Goal: Transaction & Acquisition: Obtain resource

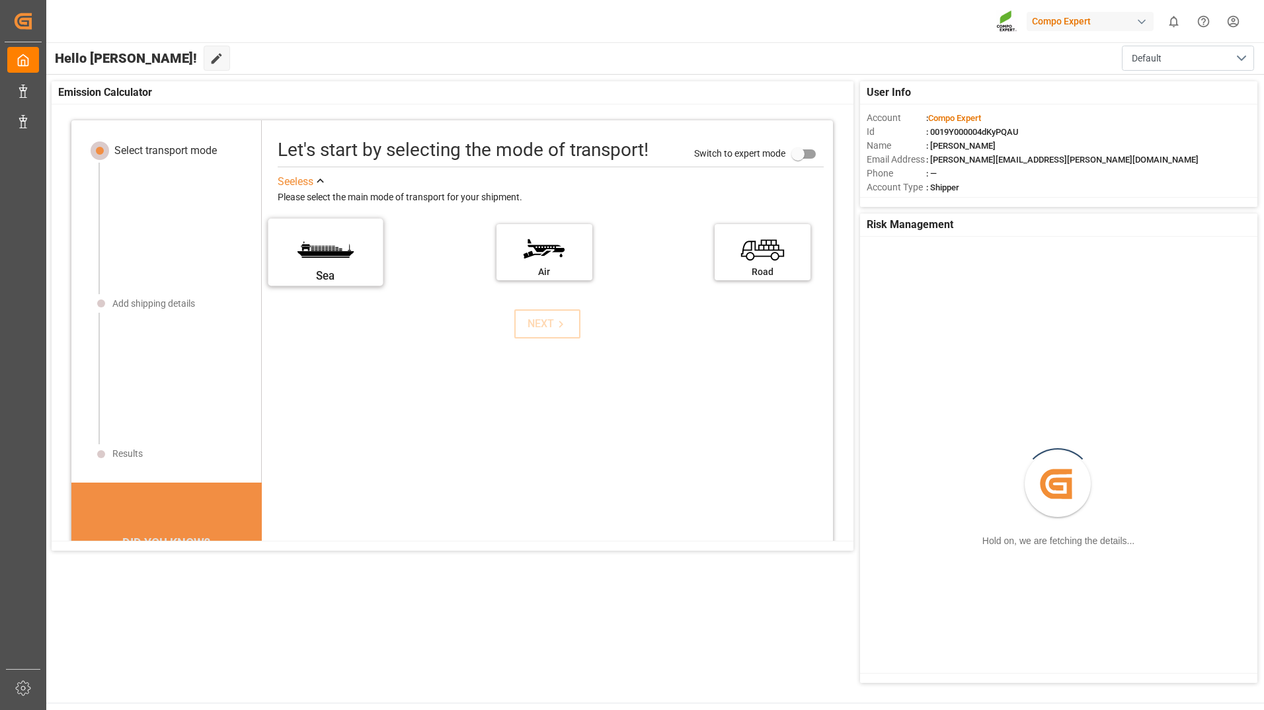
click at [340, 245] on label "Sea" at bounding box center [325, 248] width 99 height 56
click at [0, 0] on input "Sea" at bounding box center [0, 0] width 0 height 0
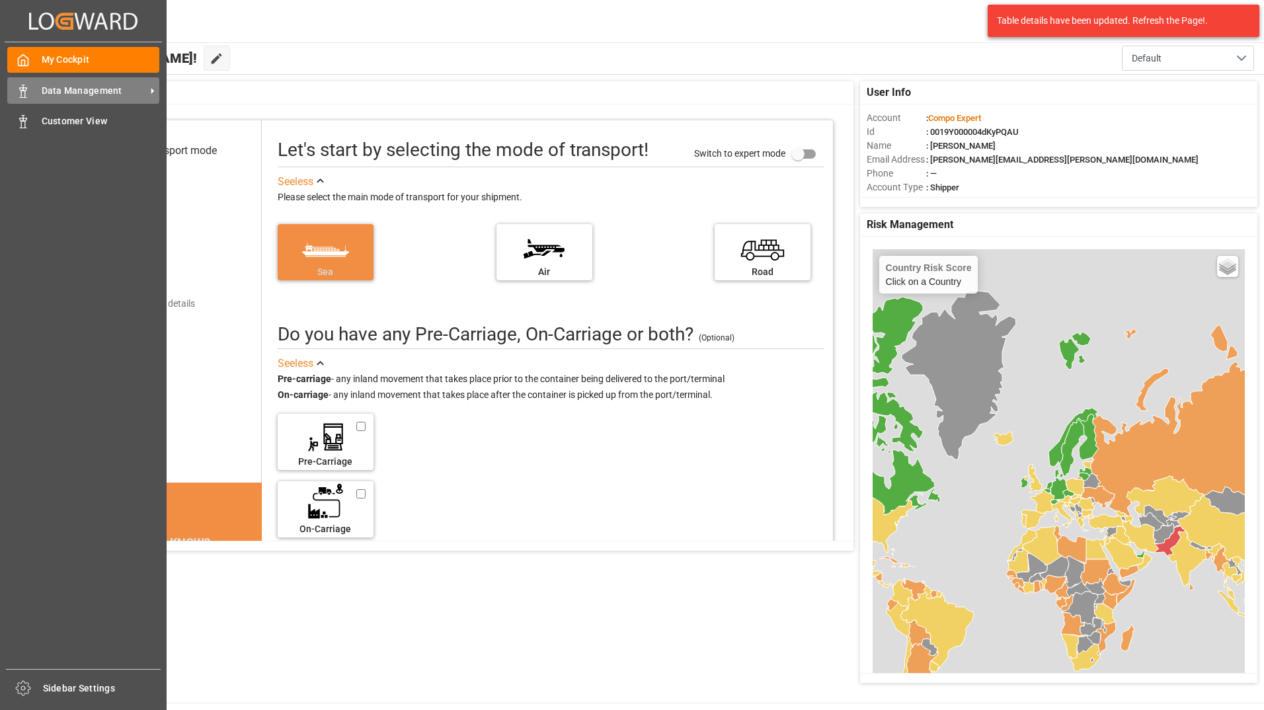
click at [20, 97] on line at bounding box center [23, 97] width 7 height 0
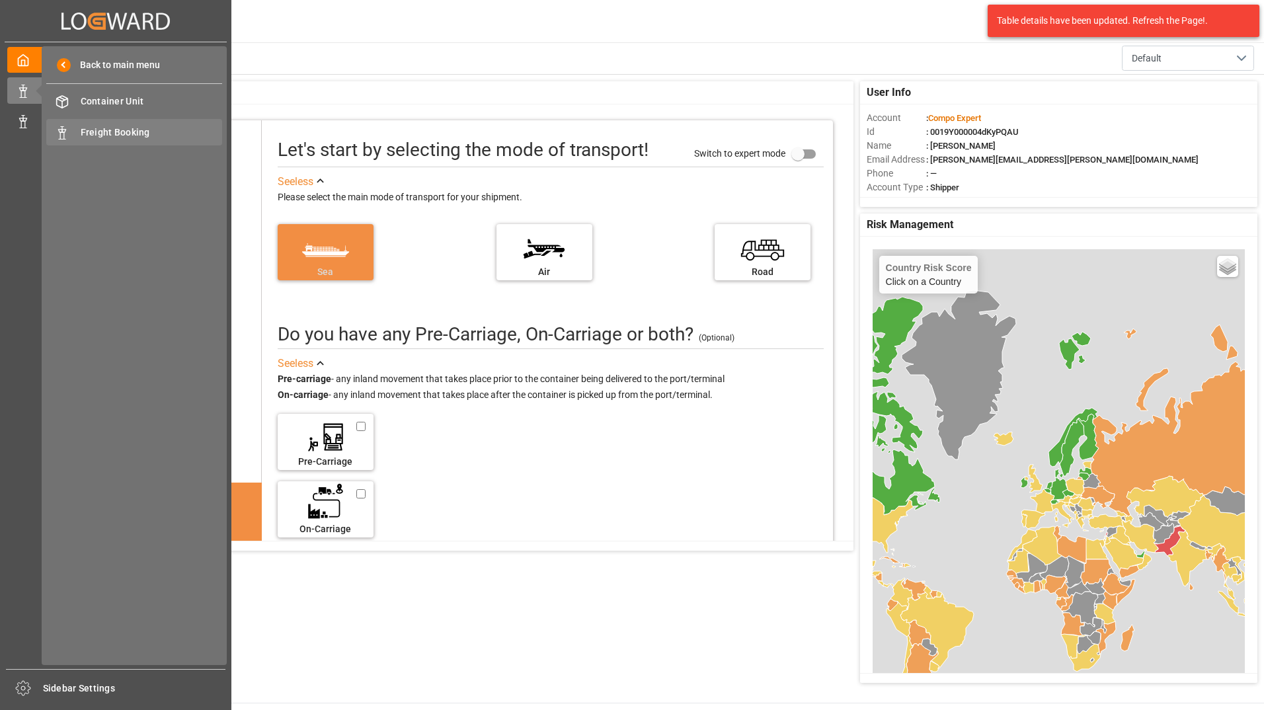
click at [98, 134] on span "Freight Booking" at bounding box center [152, 133] width 142 height 14
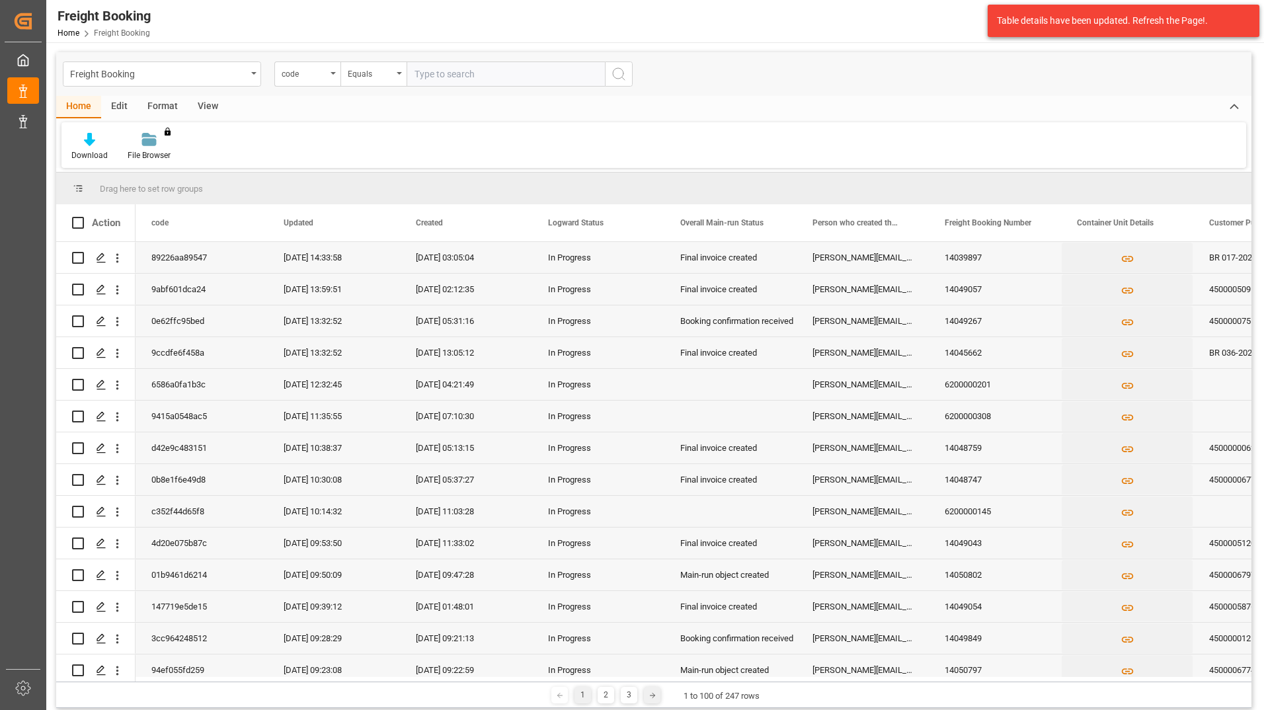
click at [652, 697] on polyline at bounding box center [653, 695] width 3 height 5
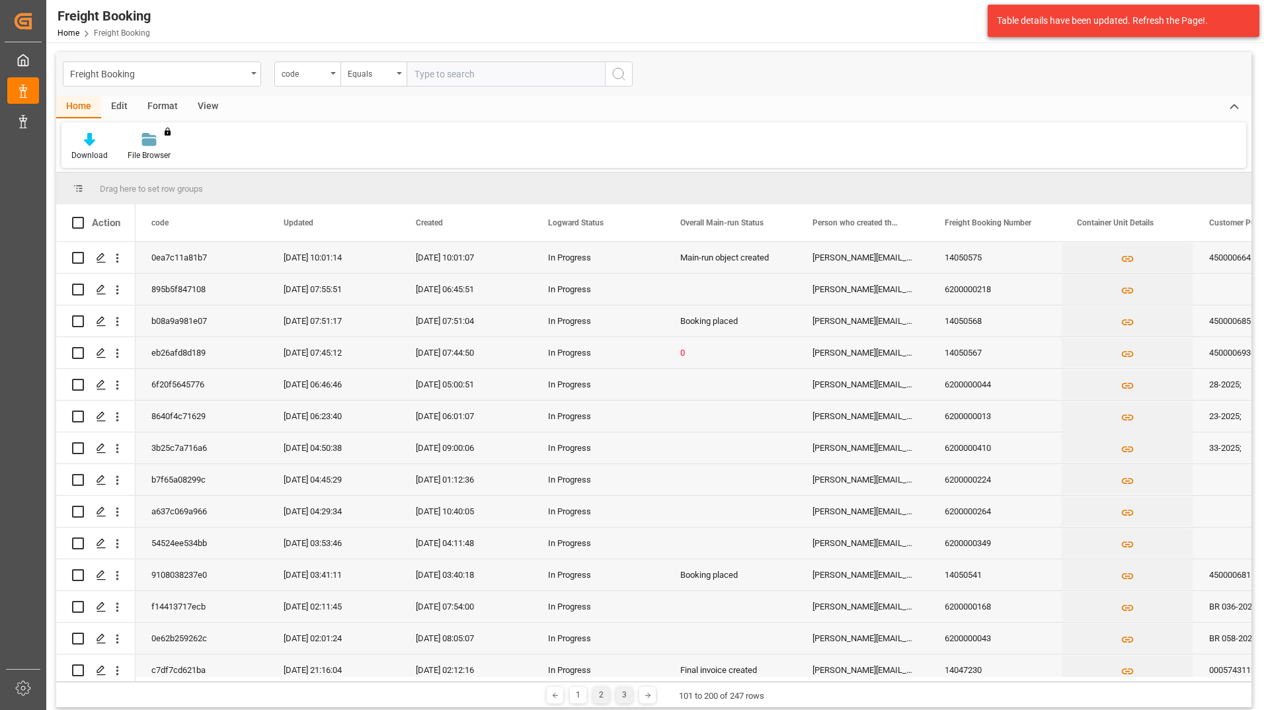
click at [628, 697] on div "3" at bounding box center [624, 695] width 17 height 17
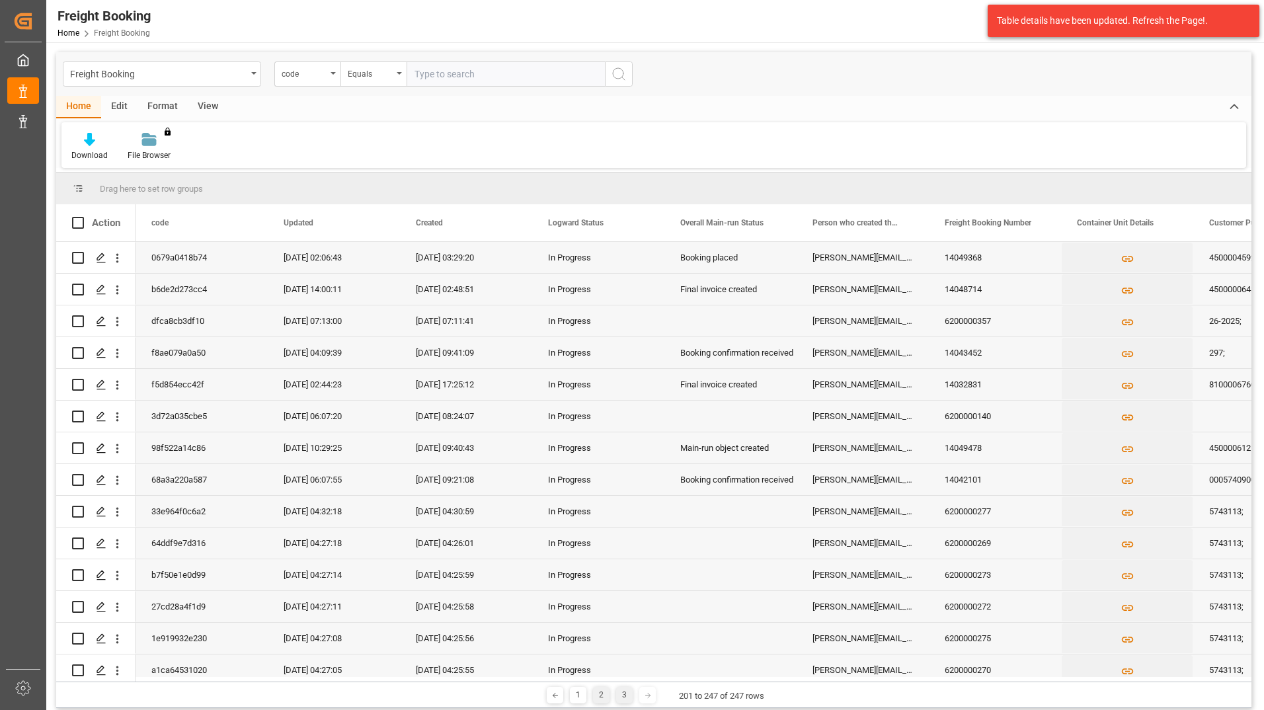
click at [600, 697] on div "2" at bounding box center [601, 695] width 17 height 17
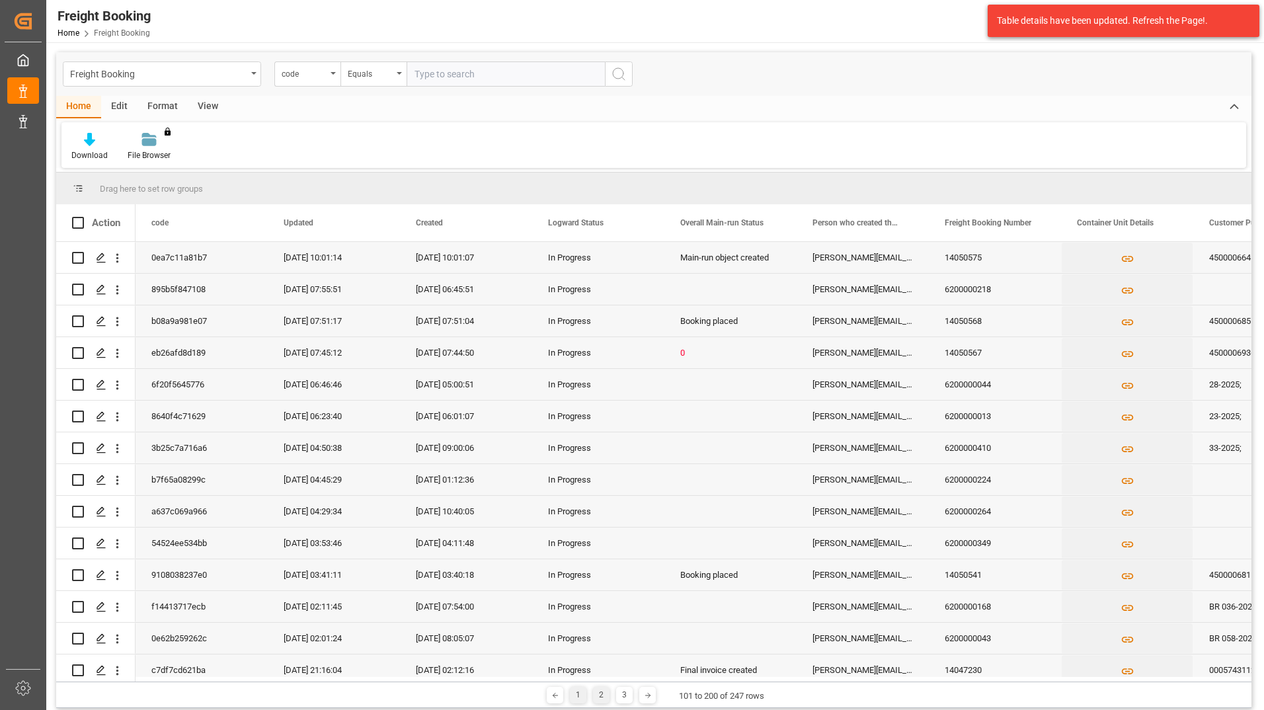
click at [575, 691] on div "1" at bounding box center [578, 695] width 17 height 17
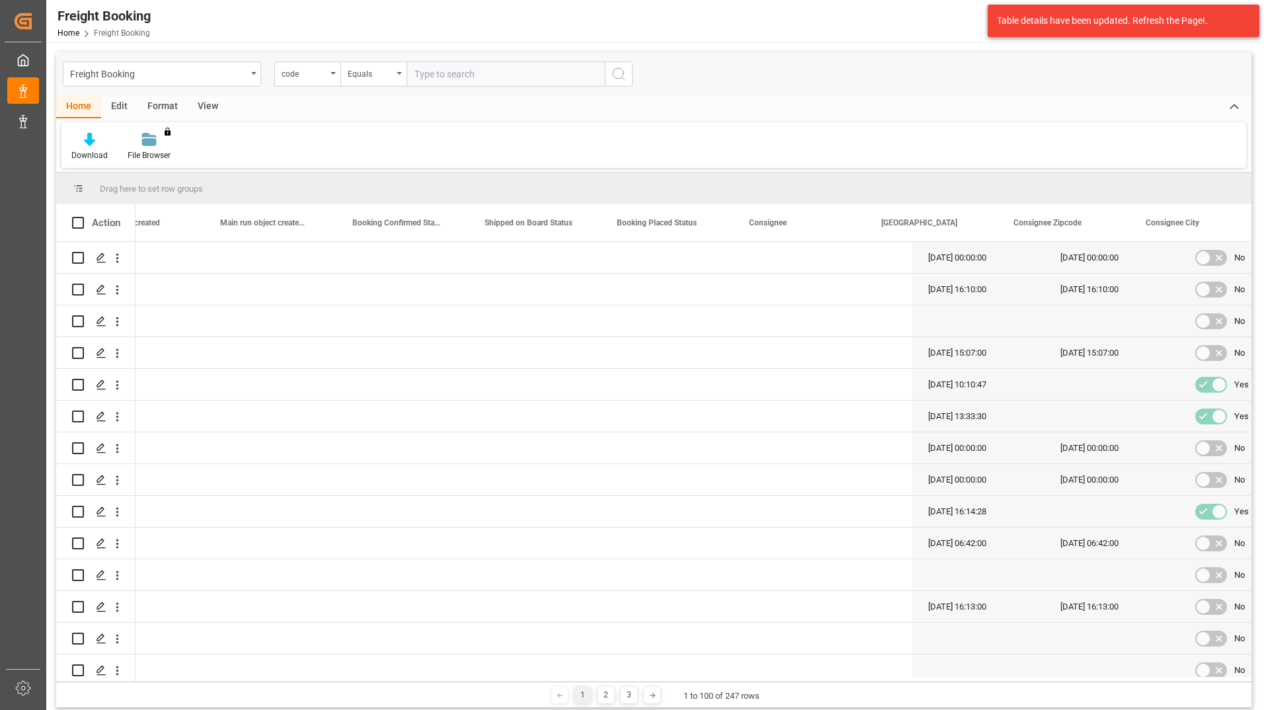
scroll to position [0, 6805]
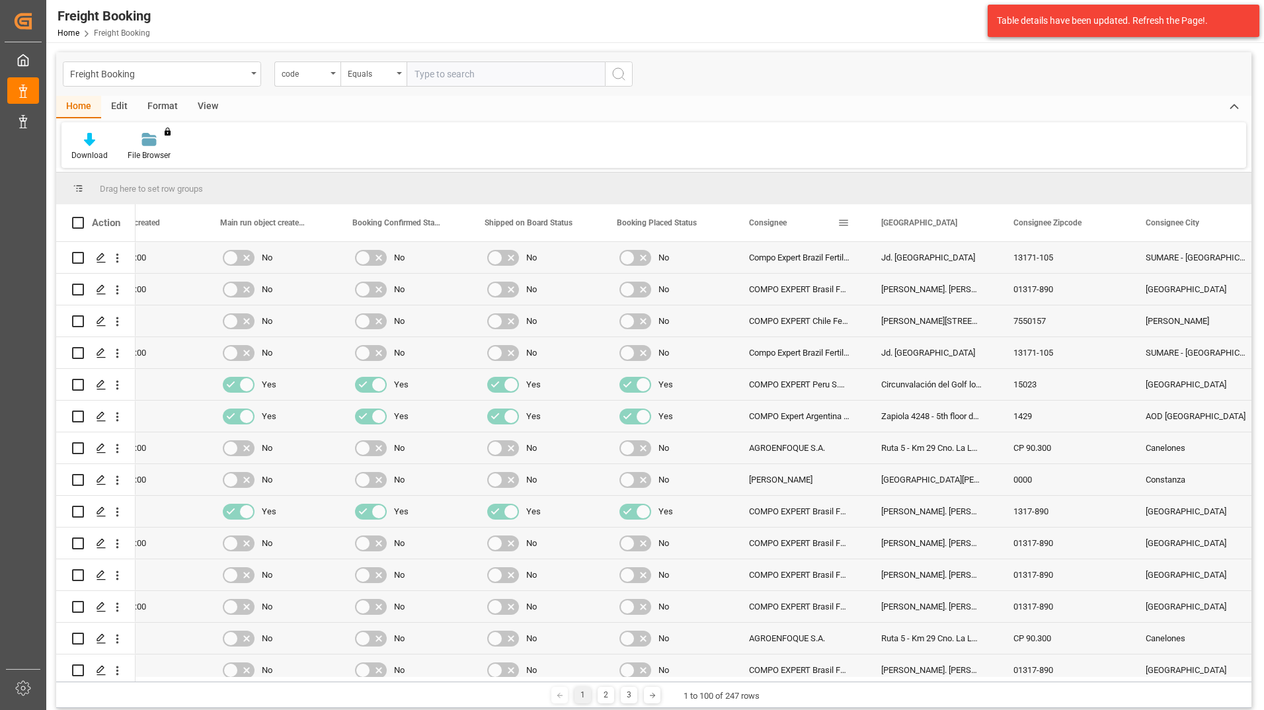
click at [843, 221] on span at bounding box center [843, 223] width 12 height 12
drag, startPoint x: 1253, startPoint y: 275, endPoint x: 1249, endPoint y: 296, distance: 21.4
click at [1249, 296] on main "Freight Booking code Equals Home Edit Format View Download File Browser You don…" at bounding box center [653, 382] width 1215 height 660
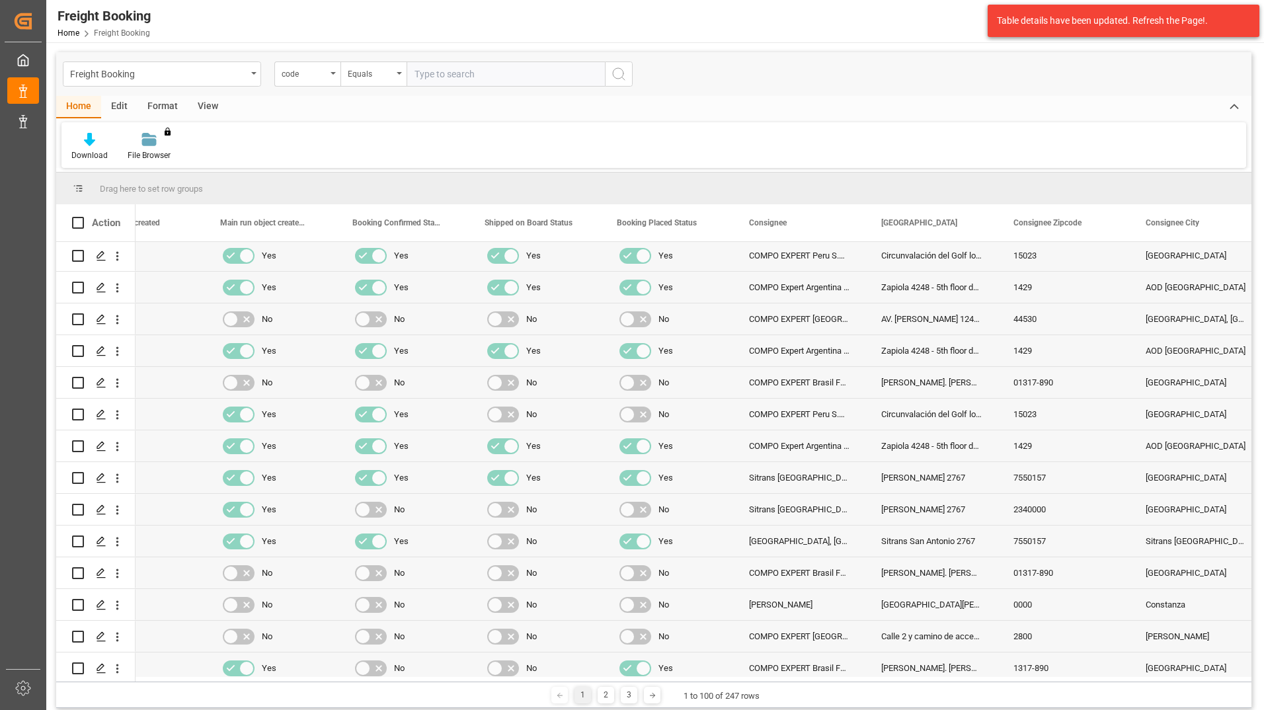
scroll to position [2742, 0]
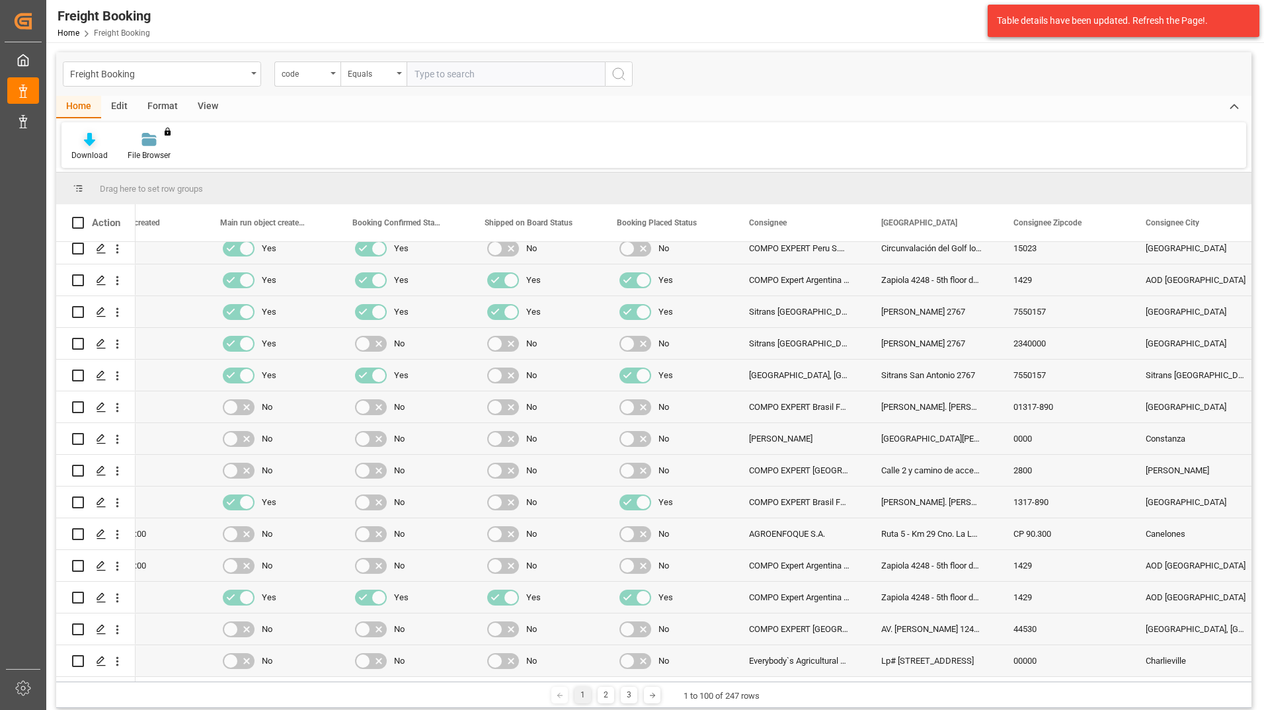
click at [89, 141] on icon at bounding box center [89, 139] width 11 height 13
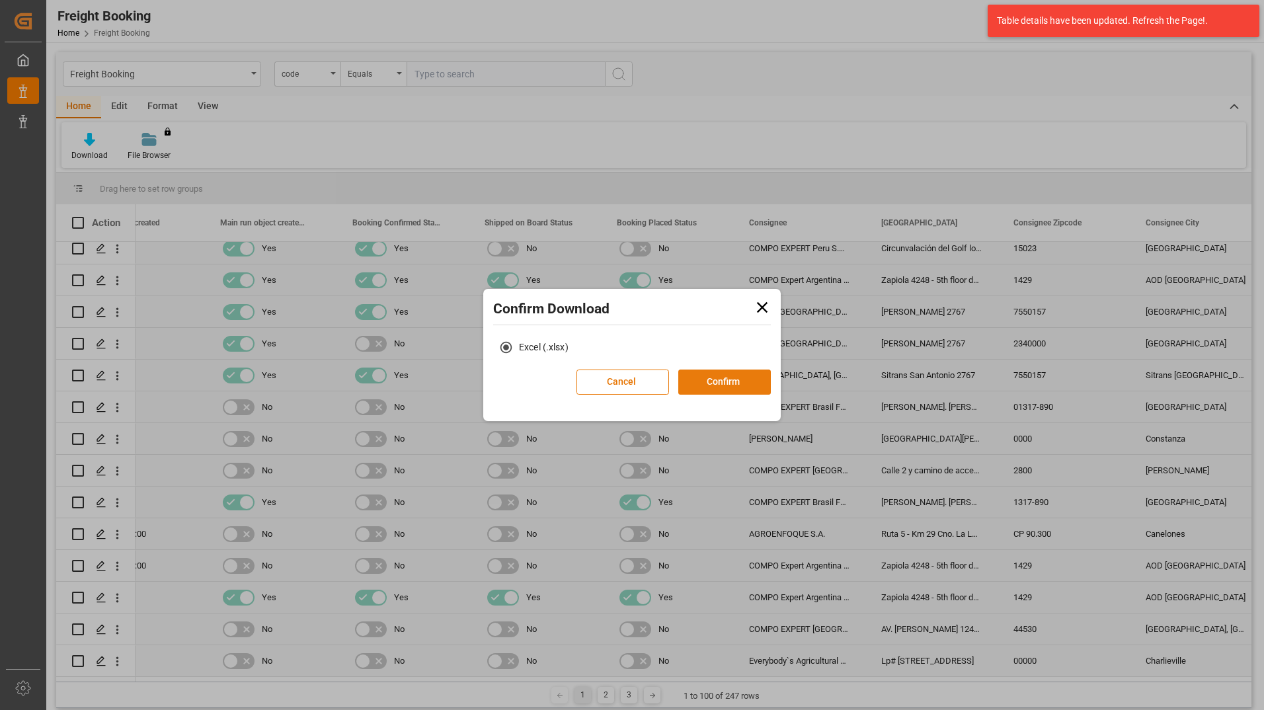
click at [722, 374] on button "Confirm" at bounding box center [724, 381] width 93 height 25
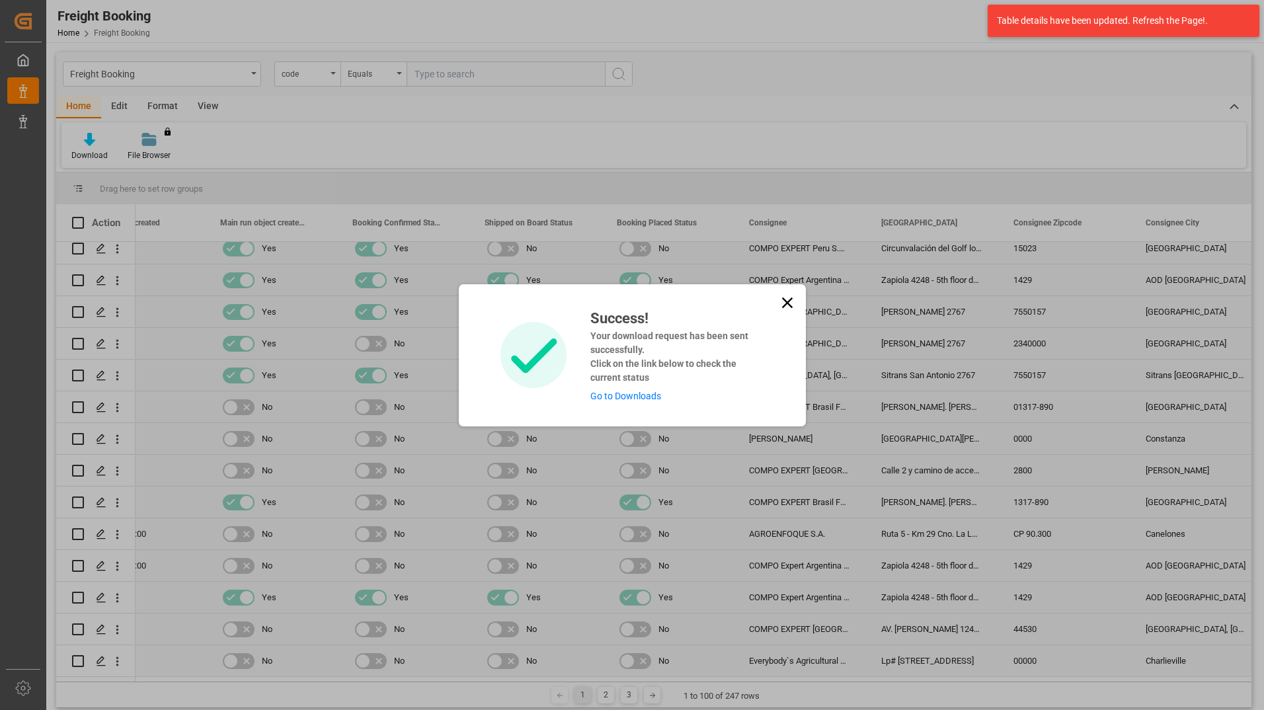
click at [601, 397] on link "Go to Downloads" at bounding box center [625, 396] width 71 height 11
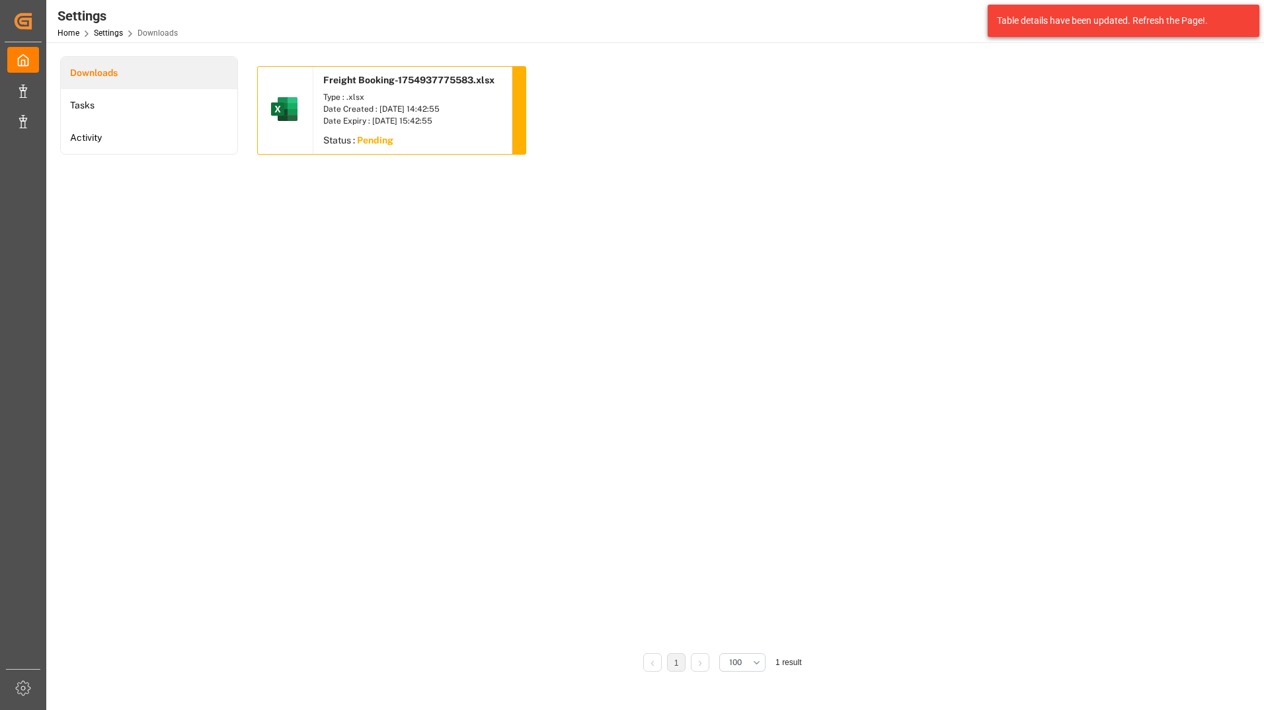
click at [516, 105] on div at bounding box center [519, 110] width 14 height 87
click at [278, 105] on img at bounding box center [284, 109] width 32 height 32
drag, startPoint x: 297, startPoint y: 98, endPoint x: 723, endPoint y: 136, distance: 428.0
click at [723, 136] on div "Freight Booking-1754937775583.xlsx Type : .xlsx Date Created : [DATE] 14:42:55 …" at bounding box center [722, 115] width 930 height 98
click at [363, 99] on div "Type : .xlsx" at bounding box center [412, 97] width 178 height 12
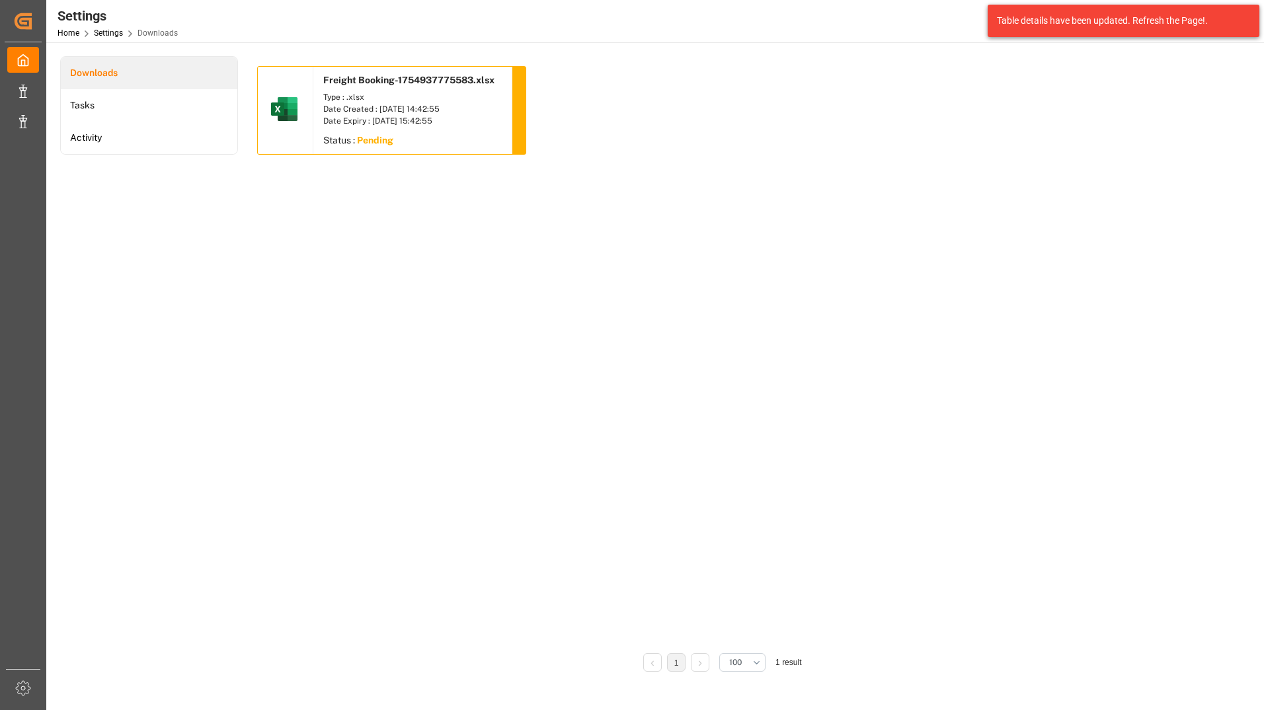
click at [313, 112] on div at bounding box center [286, 110] width 56 height 87
click at [276, 106] on img at bounding box center [284, 109] width 32 height 32
click at [153, 98] on li "Tasks" at bounding box center [149, 105] width 176 height 32
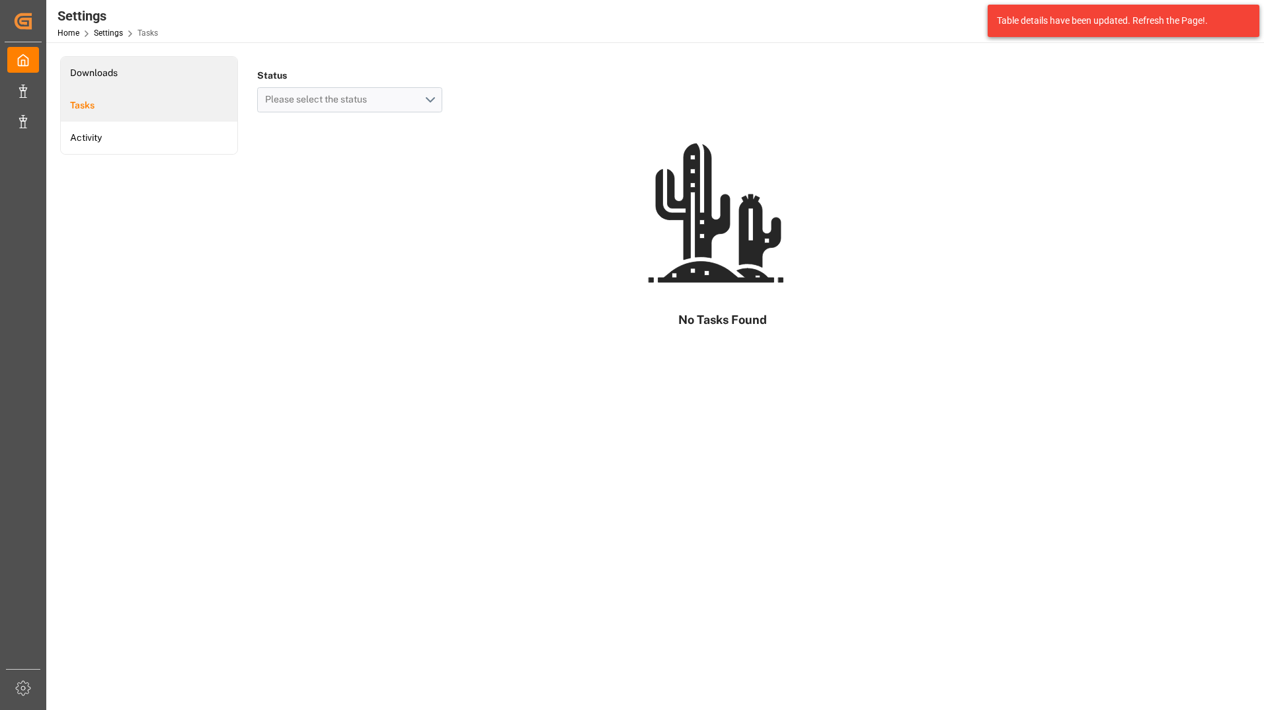
click at [161, 67] on li "Downloads" at bounding box center [149, 73] width 176 height 32
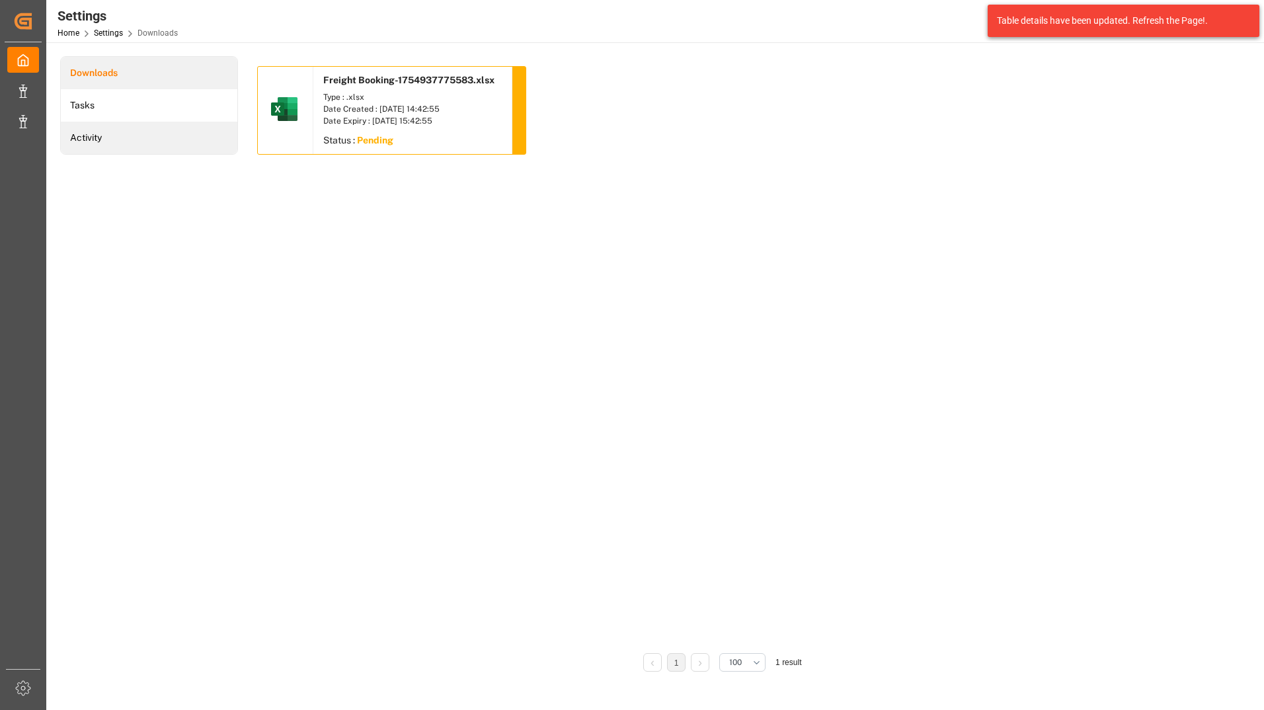
click at [146, 128] on li "Activity" at bounding box center [149, 138] width 176 height 32
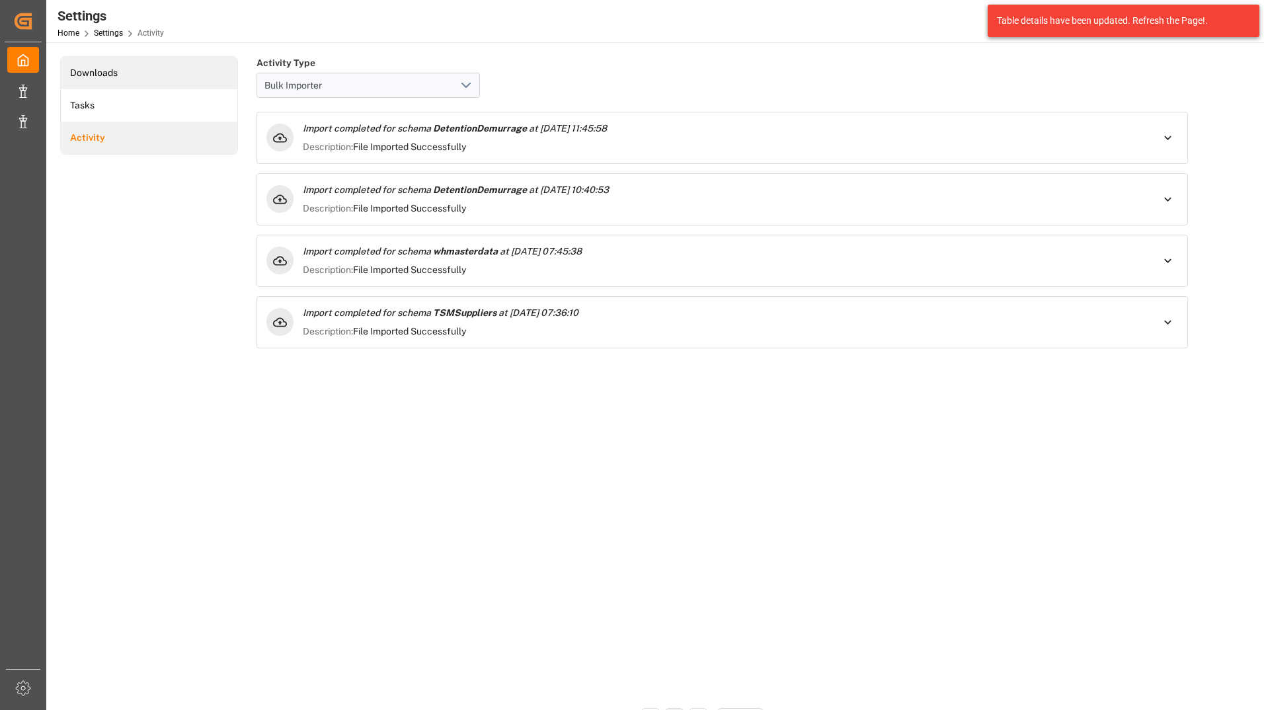
click at [157, 71] on li "Downloads" at bounding box center [149, 73] width 176 height 32
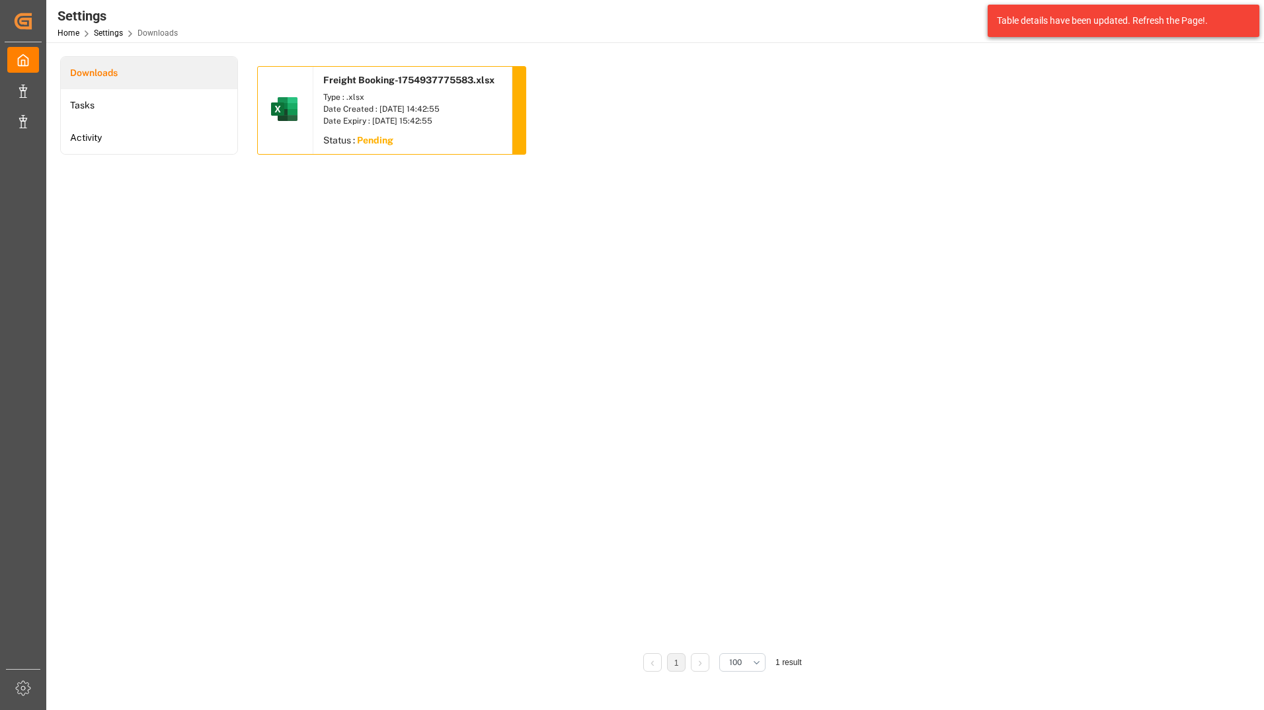
click at [396, 83] on span "Freight Booking-1754937775583.xlsx" at bounding box center [408, 80] width 171 height 11
click at [523, 89] on div at bounding box center [519, 110] width 14 height 87
click at [627, 85] on div "Freight Booking-1754937775583.xlsx Type : .xlsx Date Created : [DATE] 14:42:55 …" at bounding box center [722, 115] width 930 height 98
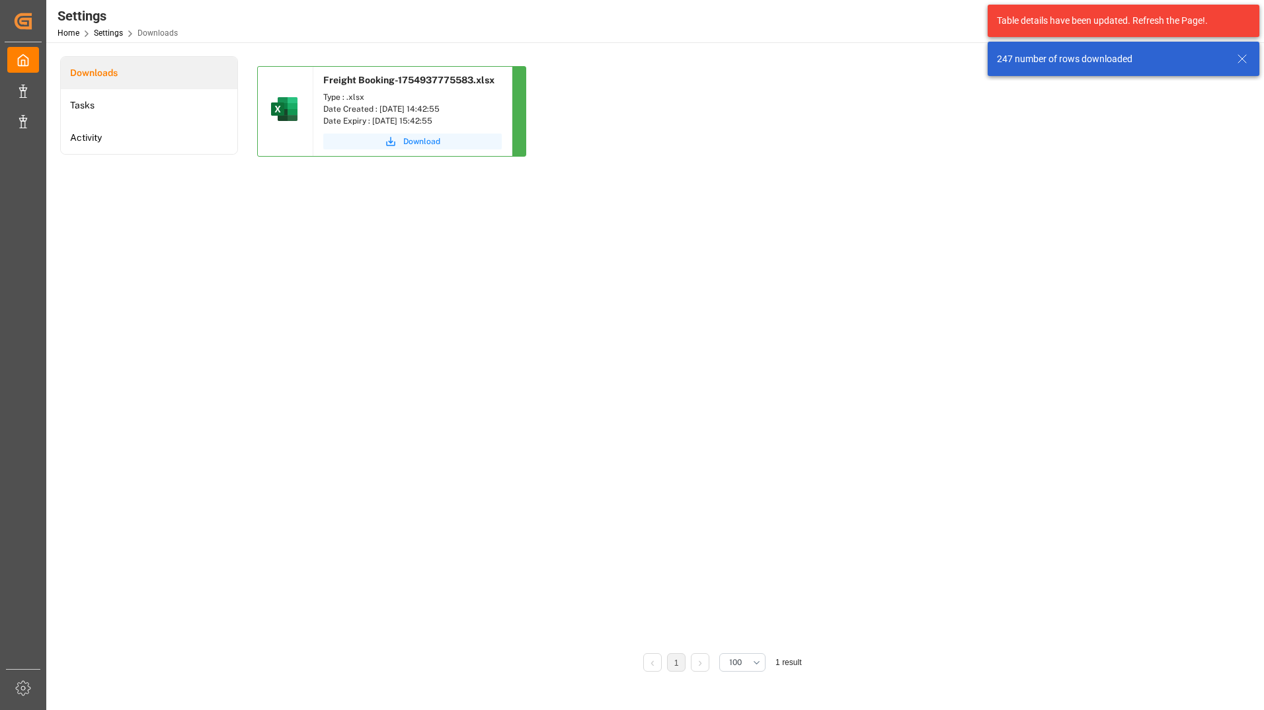
click at [430, 142] on span "Download" at bounding box center [421, 141] width 37 height 12
